Goal: Task Accomplishment & Management: Use online tool/utility

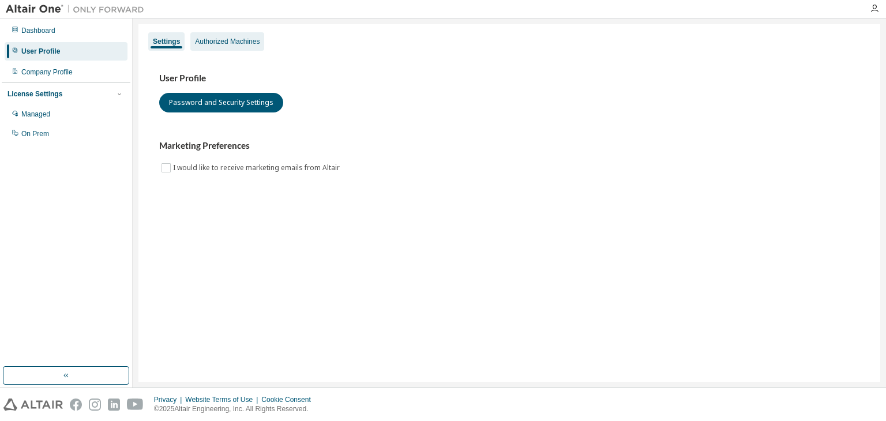
click at [236, 38] on div "Authorized Machines" at bounding box center [227, 41] width 65 height 9
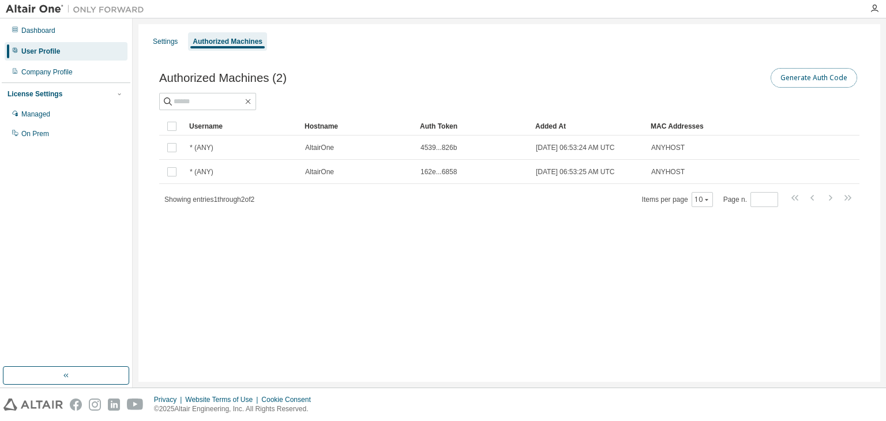
click at [795, 79] on button "Generate Auth Code" at bounding box center [814, 78] width 87 height 20
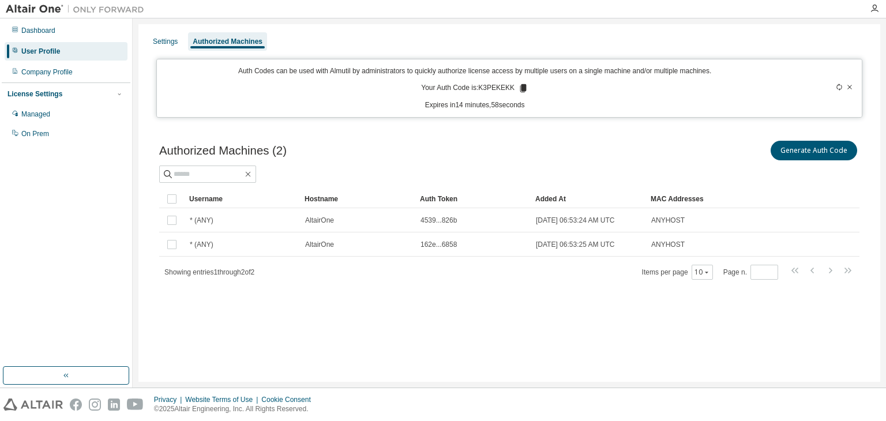
click at [521, 91] on icon at bounding box center [524, 88] width 6 height 8
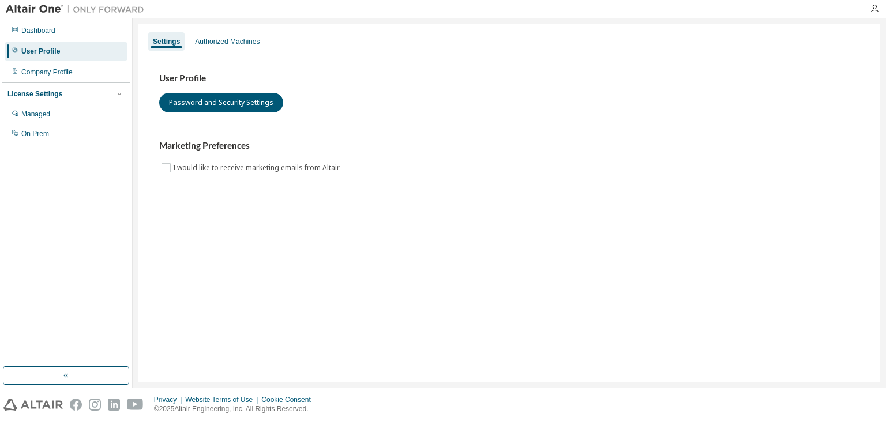
click at [200, 77] on h3 "User Profile" at bounding box center [509, 79] width 701 height 12
click at [212, 44] on div "Authorized Machines" at bounding box center [227, 41] width 65 height 9
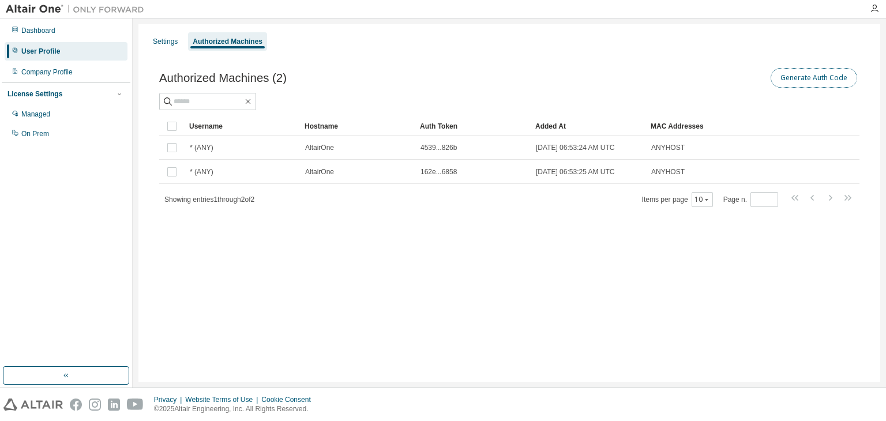
click at [810, 74] on button "Generate Auth Code" at bounding box center [814, 78] width 87 height 20
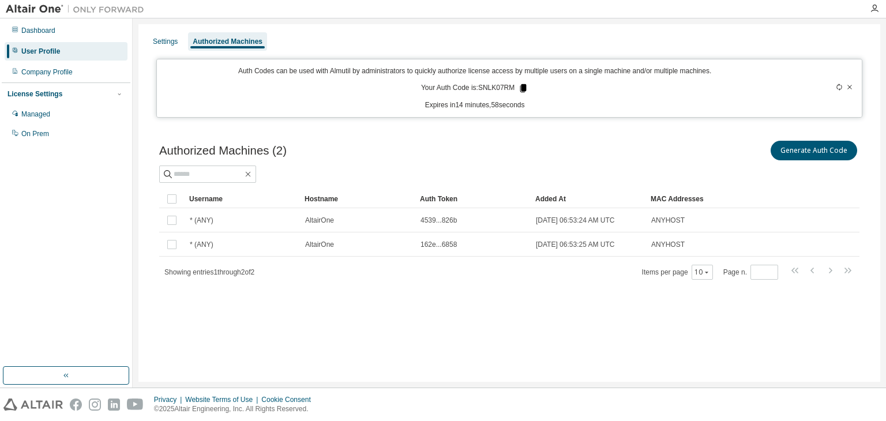
click at [521, 88] on icon at bounding box center [524, 88] width 6 height 8
